Goal: Task Accomplishment & Management: Use online tool/utility

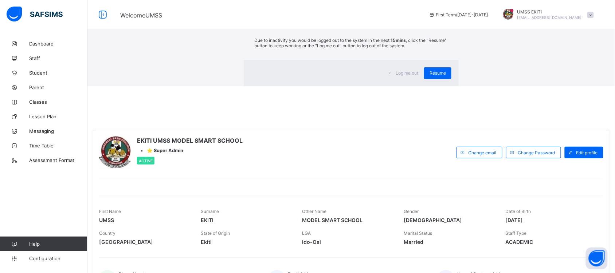
click at [445, 20] on div "×" at bounding box center [448, 13] width 7 height 12
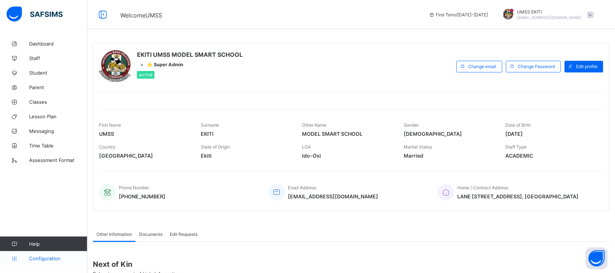
click at [52, 255] on link "Configuration" at bounding box center [43, 258] width 87 height 15
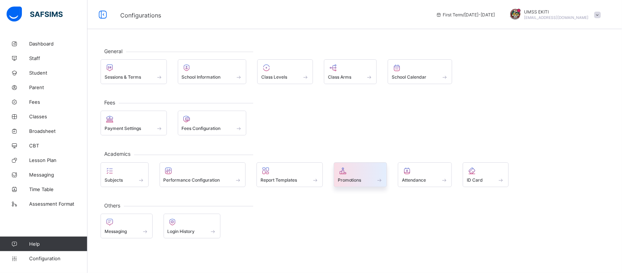
click at [352, 174] on div at bounding box center [361, 171] width 46 height 9
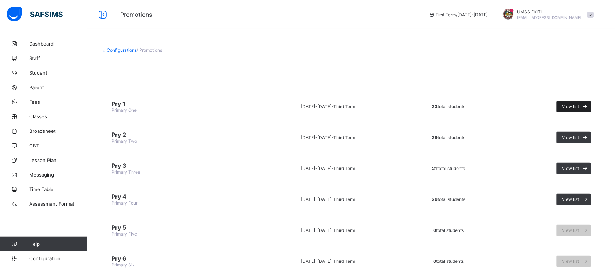
click at [569, 101] on div "View list" at bounding box center [574, 107] width 34 height 12
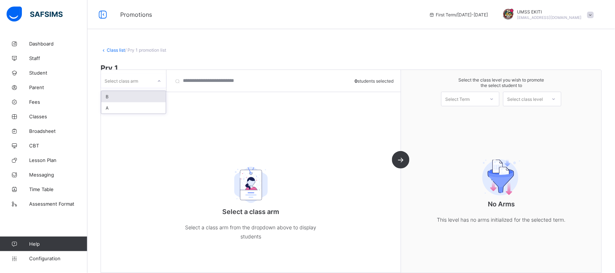
click at [157, 82] on icon at bounding box center [159, 81] width 4 height 7
click at [147, 110] on div "A" at bounding box center [133, 107] width 65 height 11
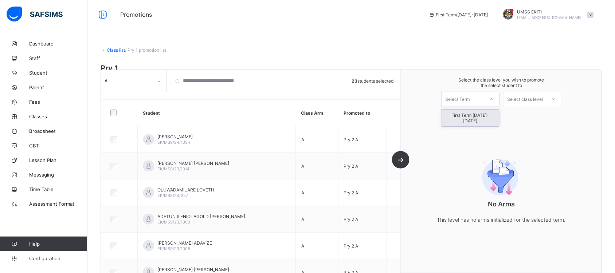
click at [494, 97] on icon at bounding box center [492, 98] width 4 height 7
click at [489, 116] on div "First Term [DATE]-[DATE]" at bounding box center [471, 118] width 58 height 17
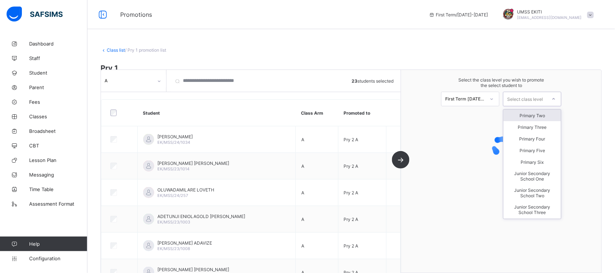
click at [556, 97] on icon at bounding box center [554, 98] width 4 height 7
click at [546, 115] on div "Primary Two" at bounding box center [533, 116] width 58 height 12
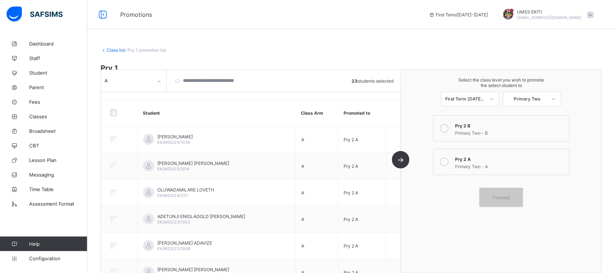
click at [465, 157] on div "Pry 2 A" at bounding box center [511, 158] width 110 height 7
click at [502, 196] on span "Proceed" at bounding box center [501, 197] width 17 height 5
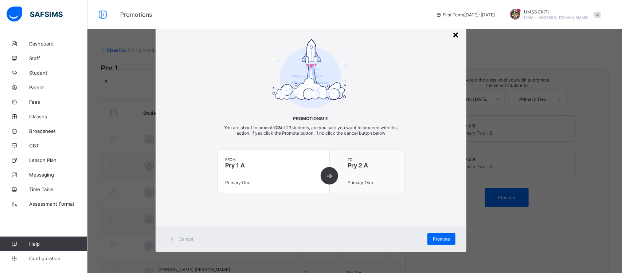
click at [457, 34] on div "×" at bounding box center [455, 34] width 7 height 12
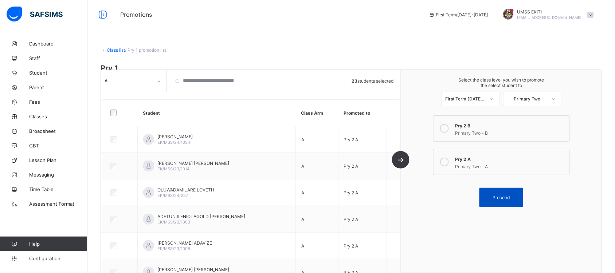
click at [505, 191] on div "Proceed" at bounding box center [502, 197] width 44 height 19
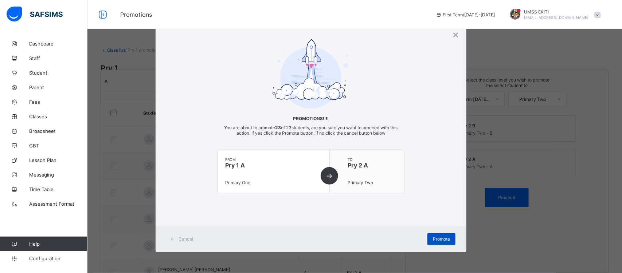
click at [437, 241] on div "Promote" at bounding box center [441, 240] width 28 height 12
click at [436, 238] on span "Promote" at bounding box center [441, 239] width 17 height 5
